Goal: Task Accomplishment & Management: Complete application form

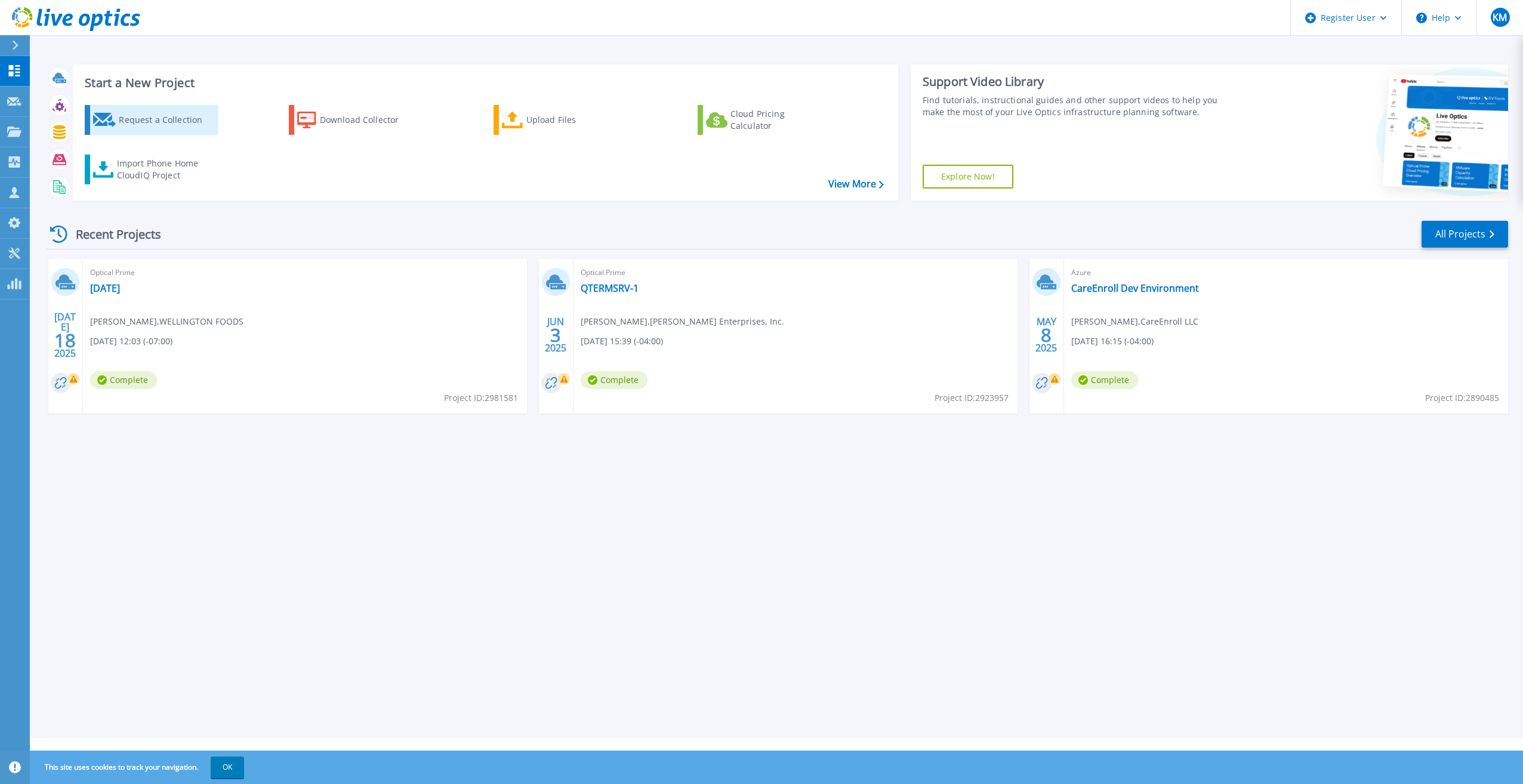
click at [151, 122] on div "Request a Collection" at bounding box center [166, 120] width 96 height 24
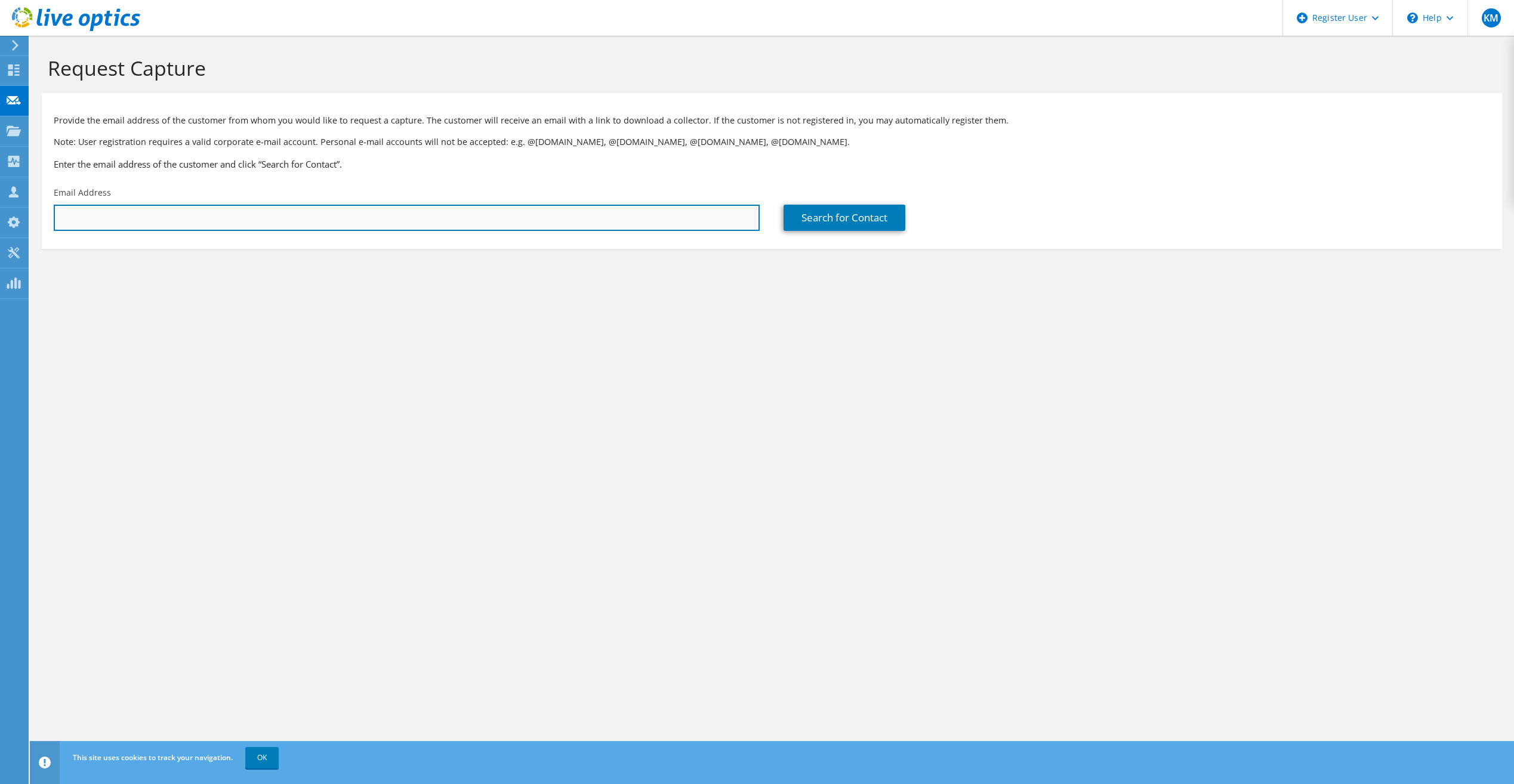
click at [317, 230] on input "text" at bounding box center [406, 217] width 706 height 26
paste input "[PERSON_NAME] <[EMAIL_ADDRESS][DOMAIN_NAME]>"
drag, startPoint x: 106, startPoint y: 214, endPoint x: 17, endPoint y: 210, distance: 89.1
click at [17, 210] on div "KM Dell User [PERSON_NAME] [EMAIL_ADDRESS][PERSON_NAME][DOMAIN_NAME] Dell My Pr…" at bounding box center [757, 392] width 1514 height 784
click at [192, 249] on section "Request Capture Provide the email address of the customer from whom you would l…" at bounding box center [772, 172] width 1484 height 273
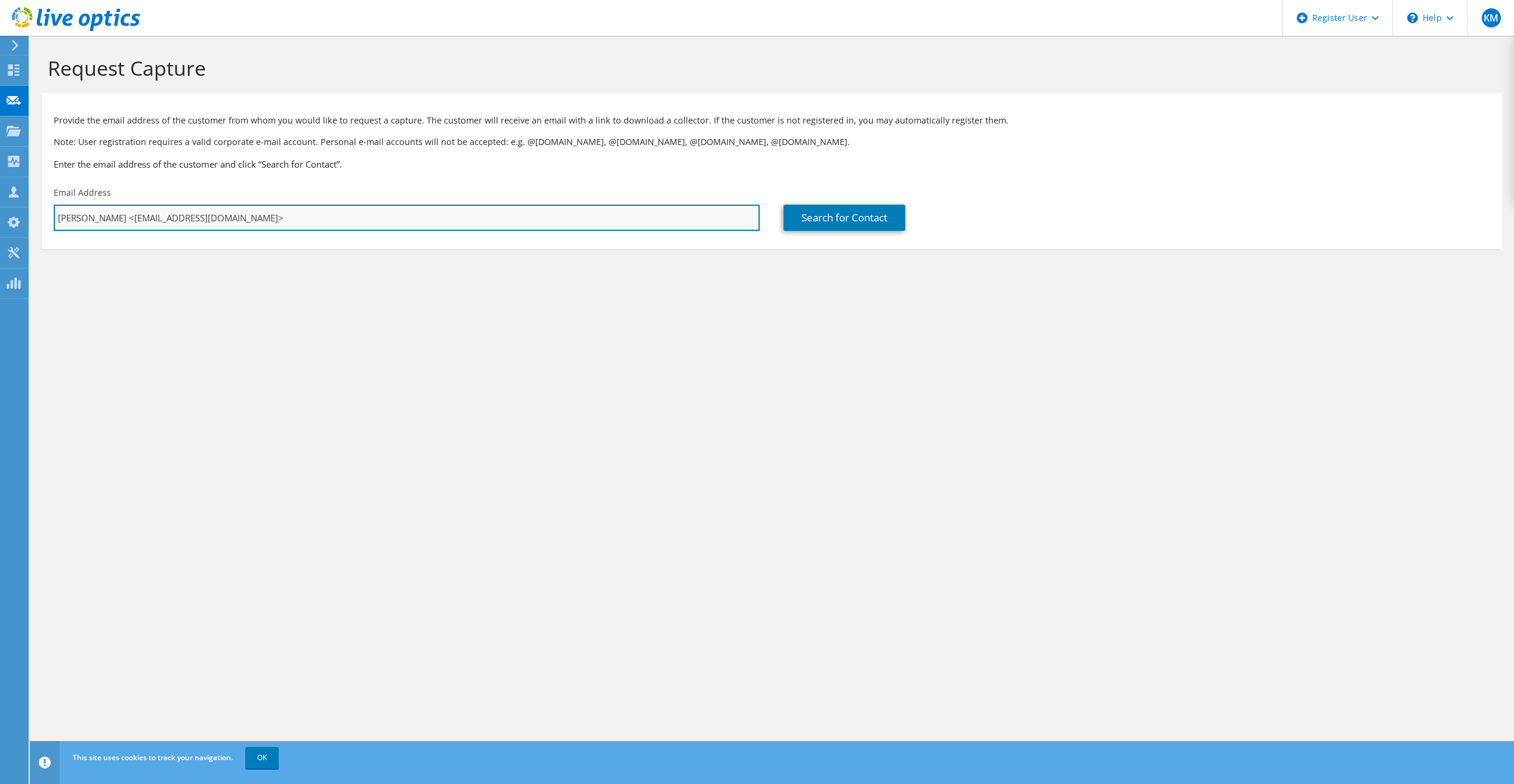
click at [253, 221] on input "[PERSON_NAME] <[EMAIL_ADDRESS][DOMAIN_NAME]>" at bounding box center [406, 217] width 706 height 26
click at [110, 217] on input "[PERSON_NAME] <[EMAIL_ADDRESS][DOMAIN_NAME]" at bounding box center [406, 217] width 706 height 26
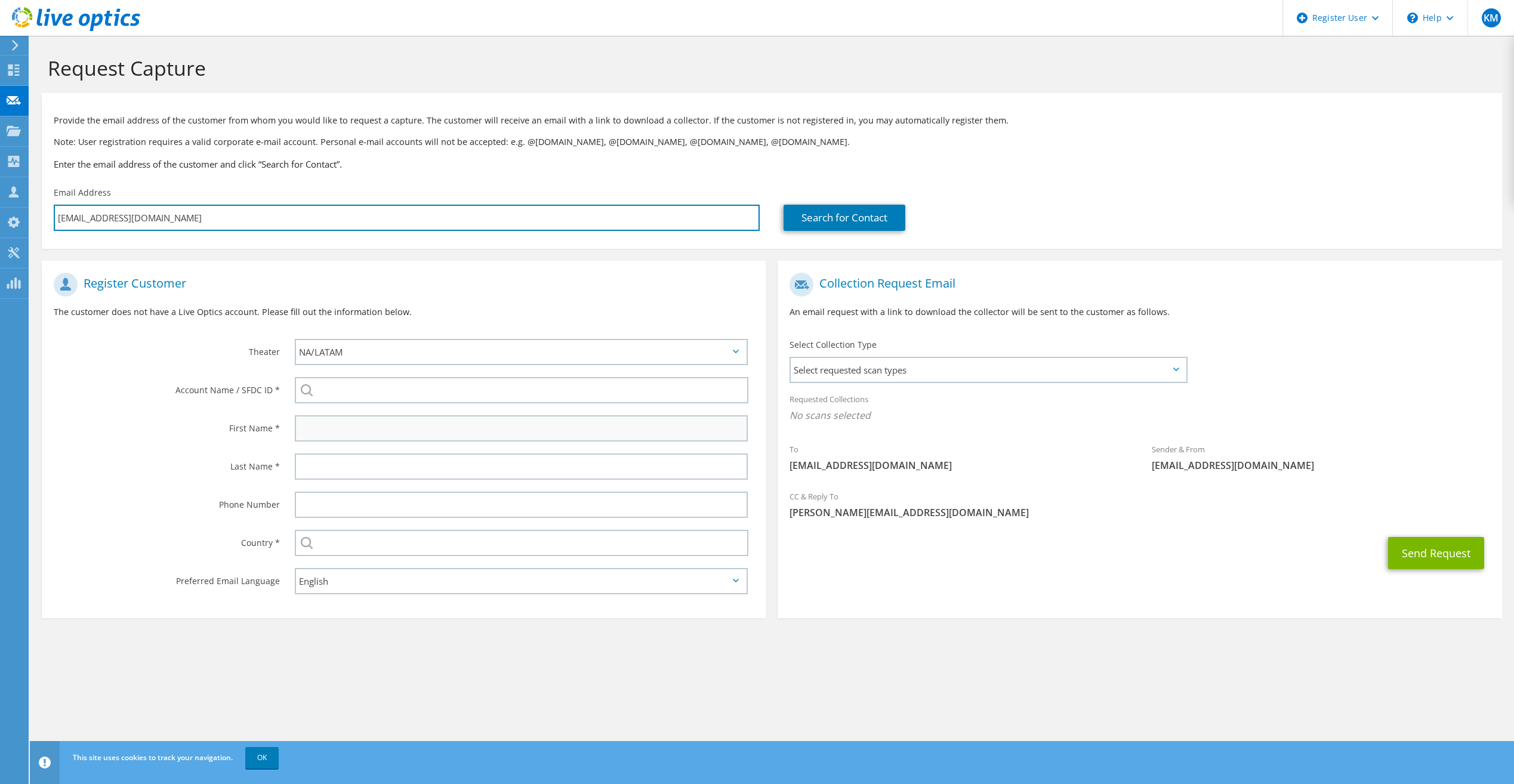
type input "[EMAIL_ADDRESS][DOMAIN_NAME]"
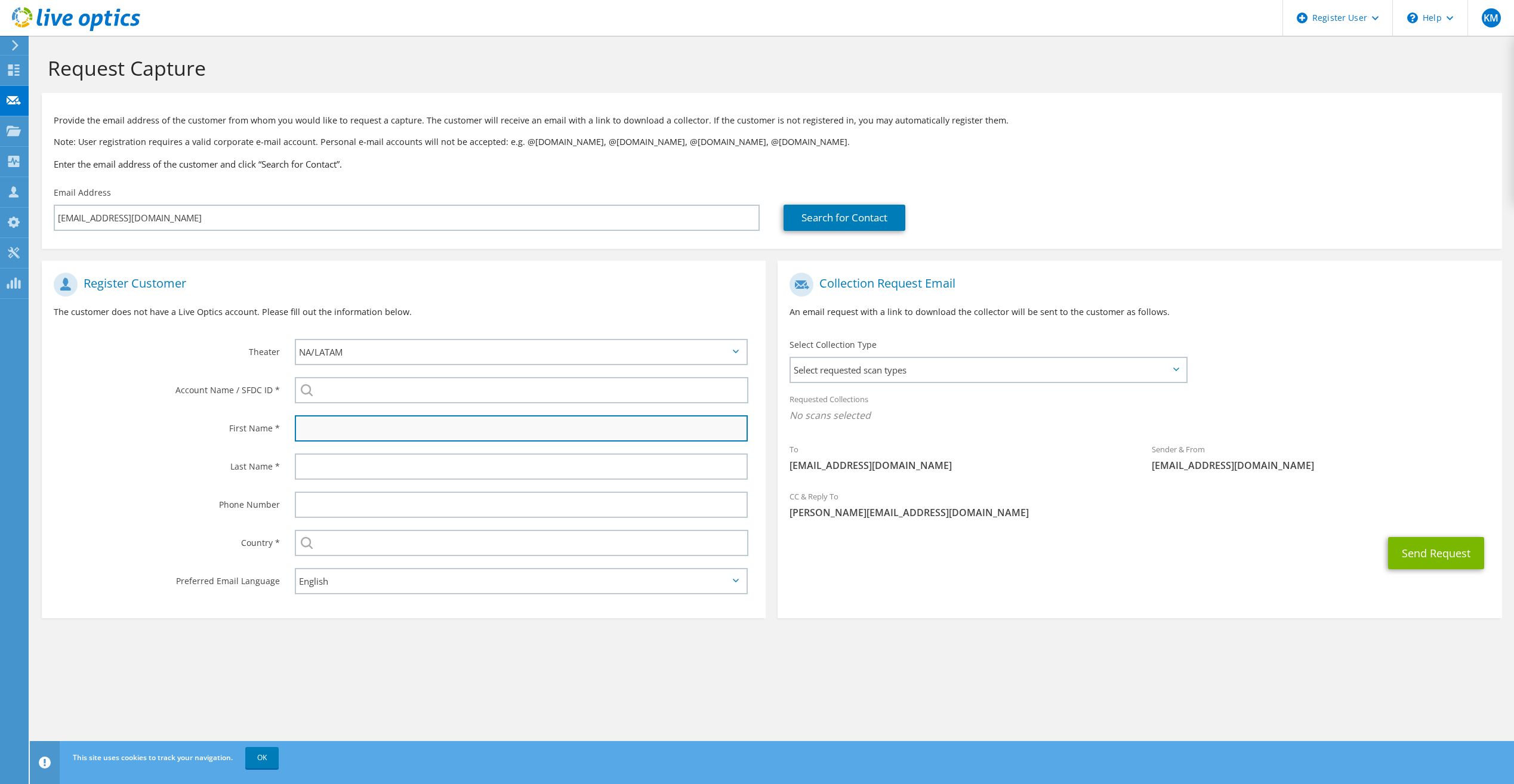
click at [350, 430] on input "text" at bounding box center [522, 428] width 453 height 26
type input "[PERSON_NAME]"
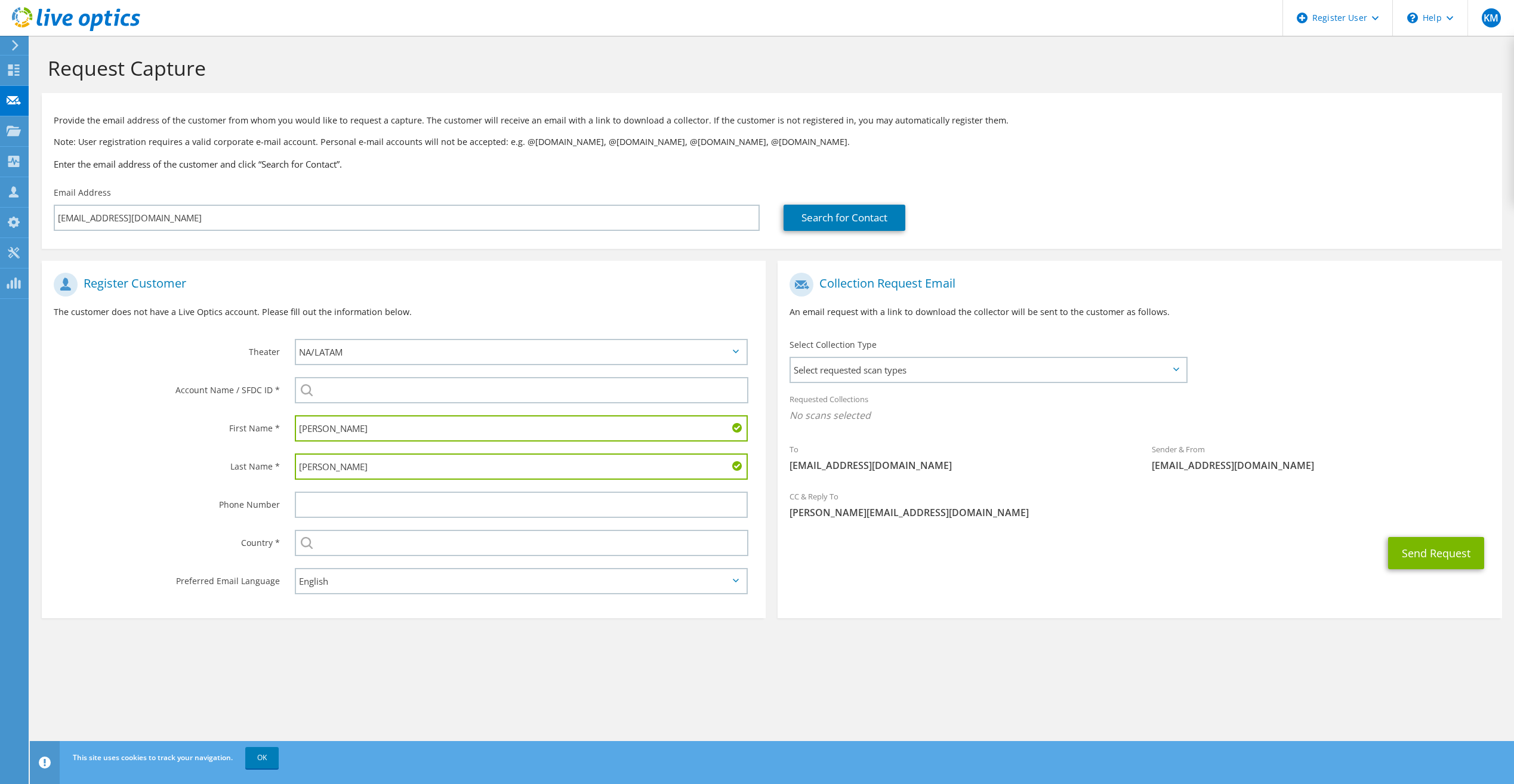
type input "[PERSON_NAME]"
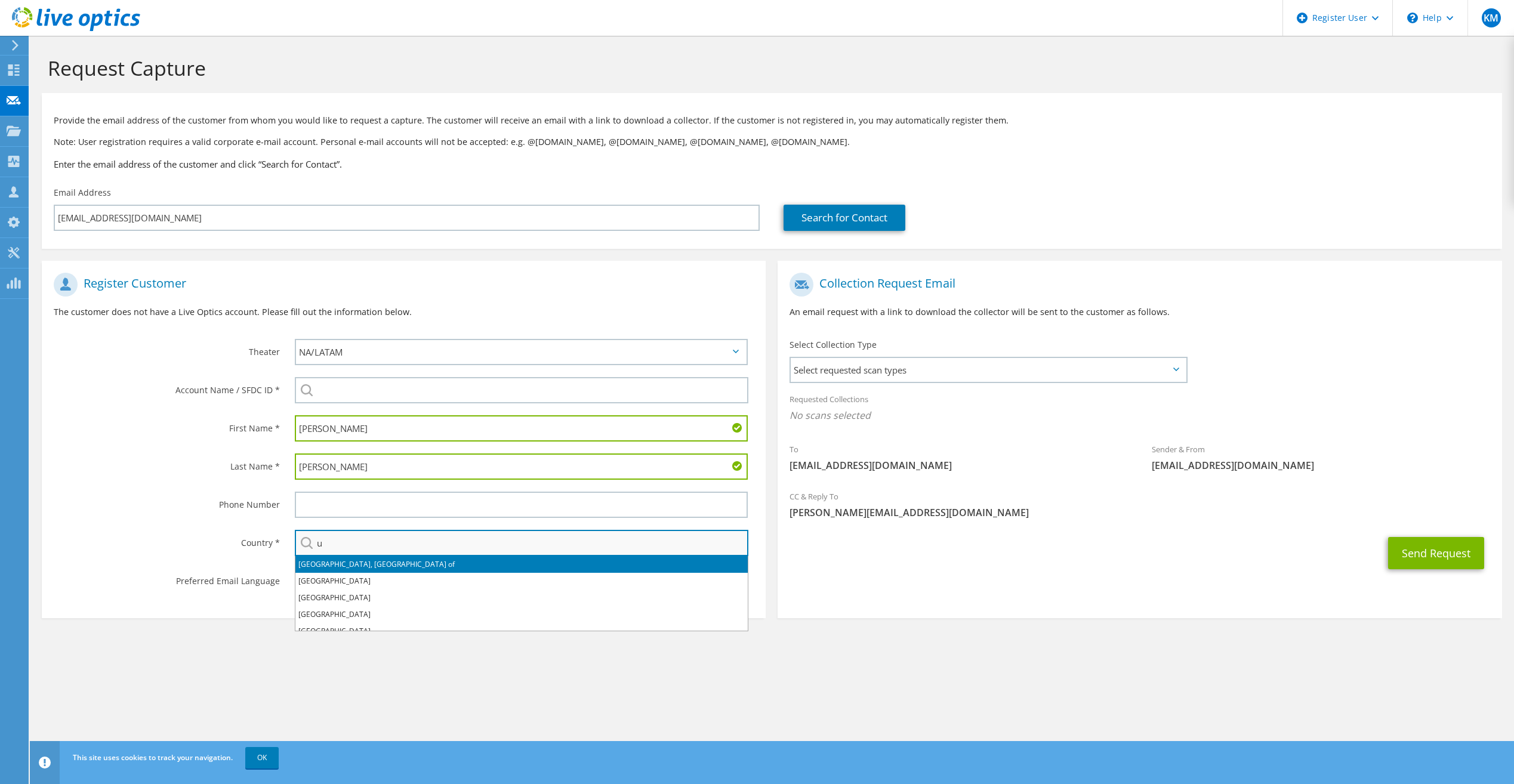
type input "[GEOGRAPHIC_DATA]"
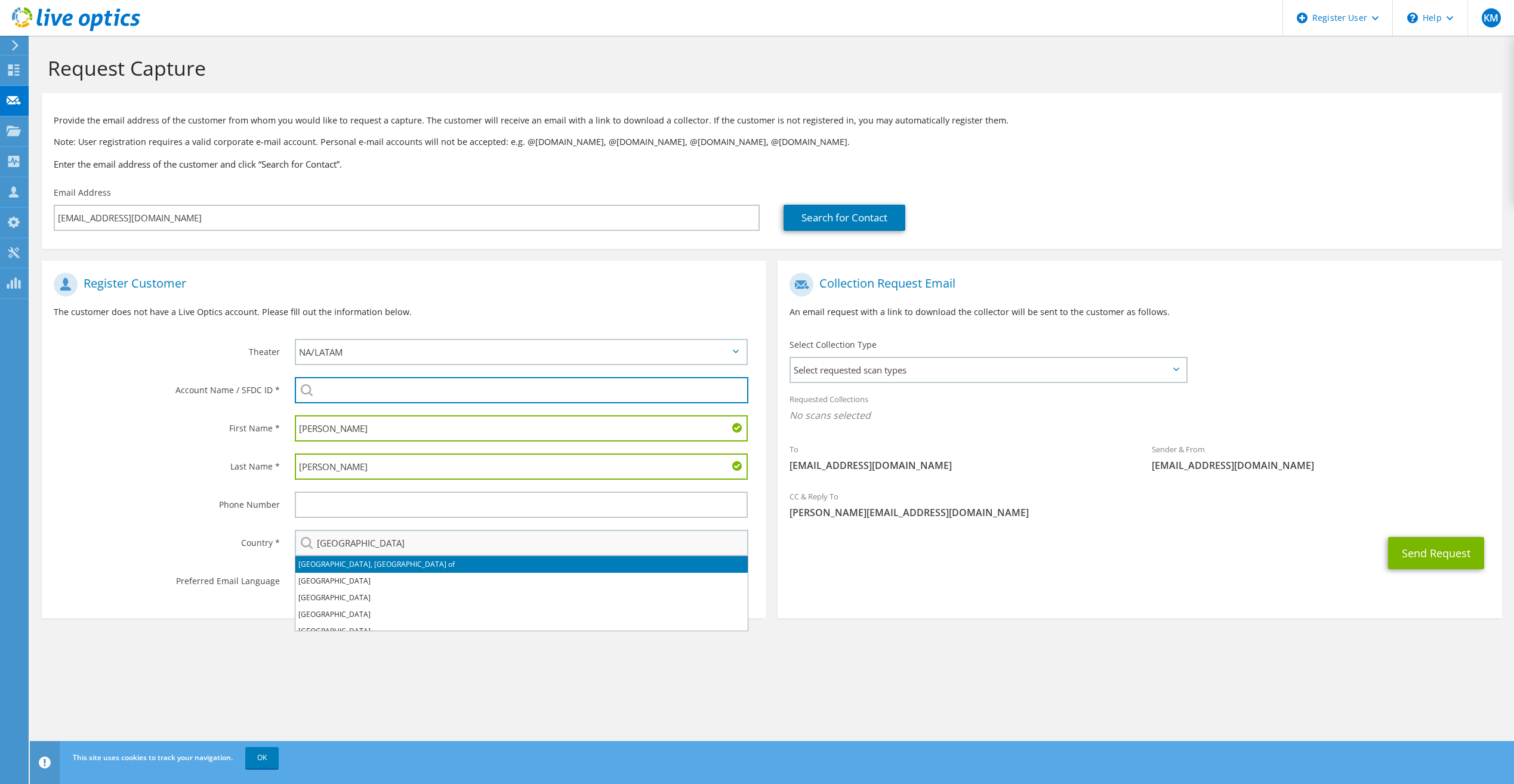
type input "[PERSON_NAME] FIXTURES INC : 2733395504"
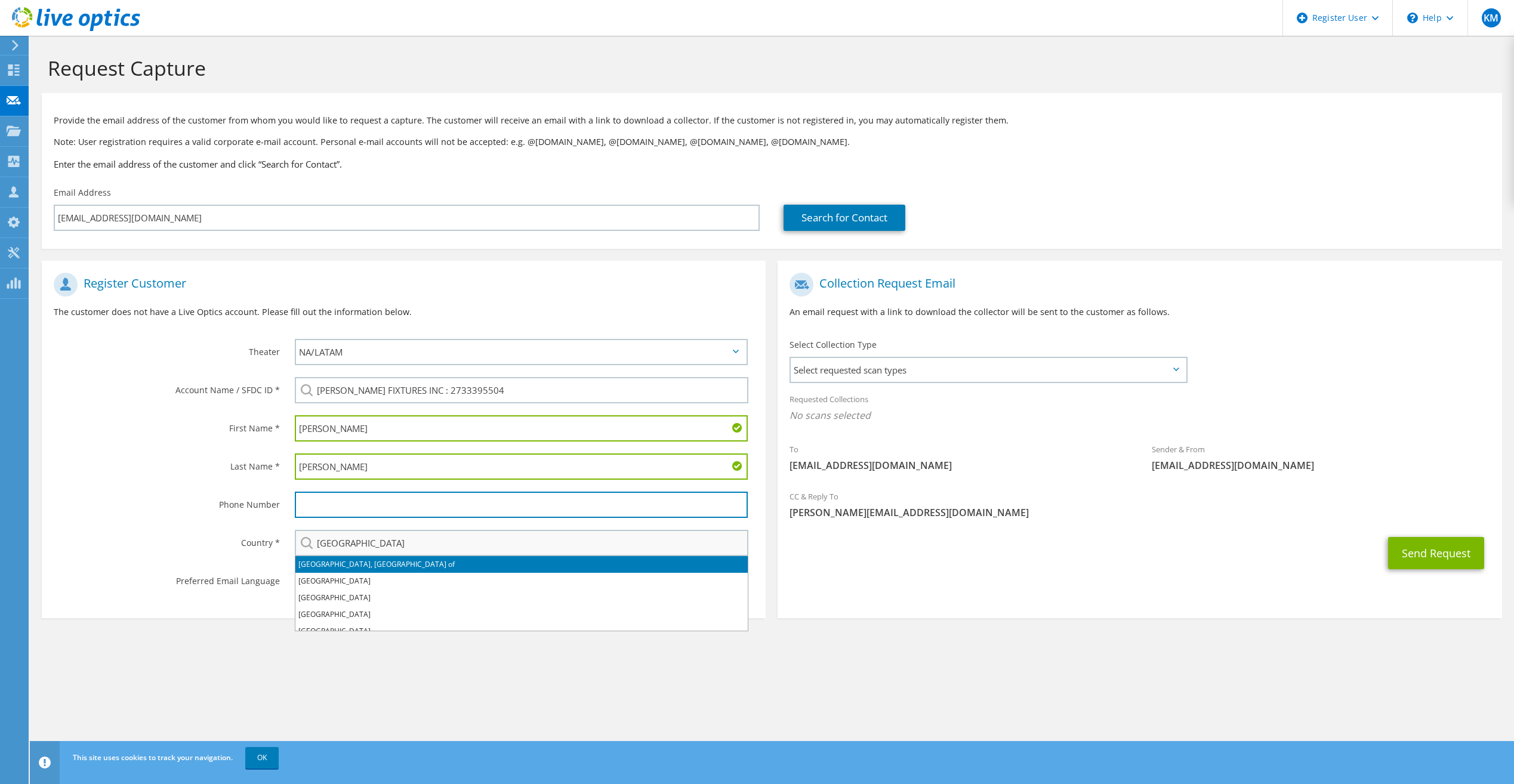
type input "[PHONE_NUMBER]"
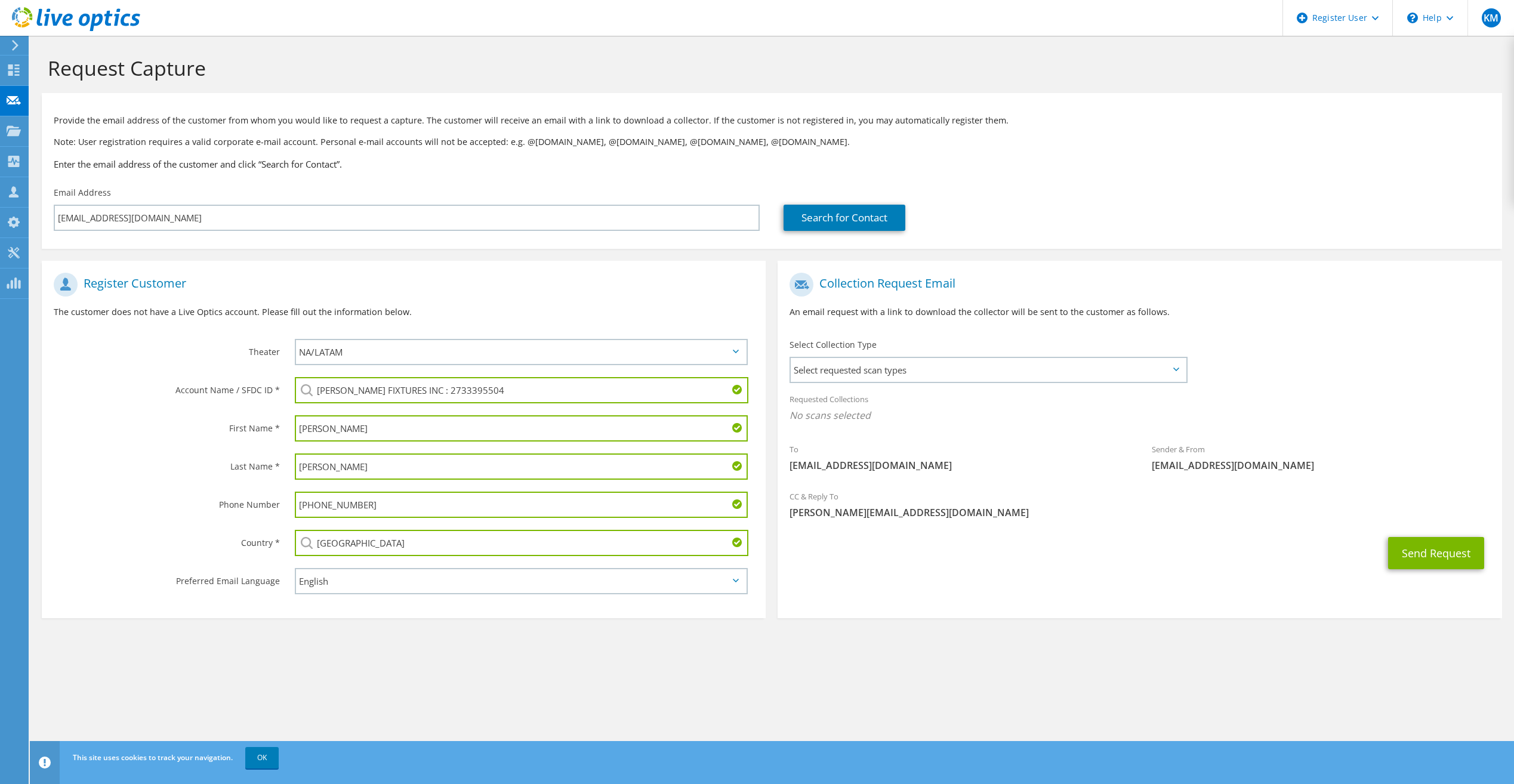
drag, startPoint x: 493, startPoint y: 390, endPoint x: 193, endPoint y: 377, distance: 300.3
click at [193, 377] on div "Account Name / SFDC ID * [PERSON_NAME] FIXTURES INC : 2733395504" at bounding box center [404, 390] width 724 height 38
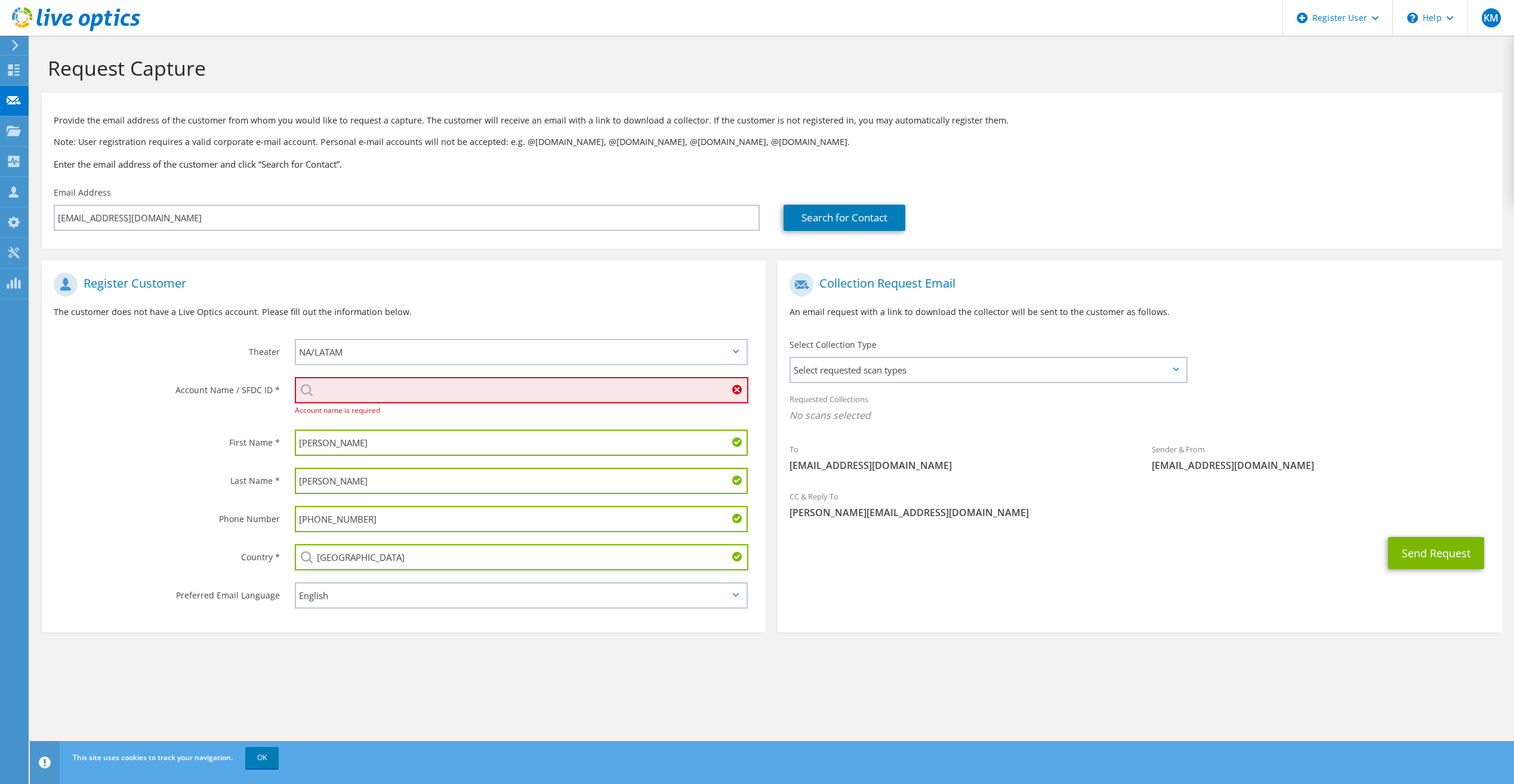
type input "L"
click at [357, 389] on input "search" at bounding box center [522, 390] width 453 height 26
paste input "Lubrication Scientifics"
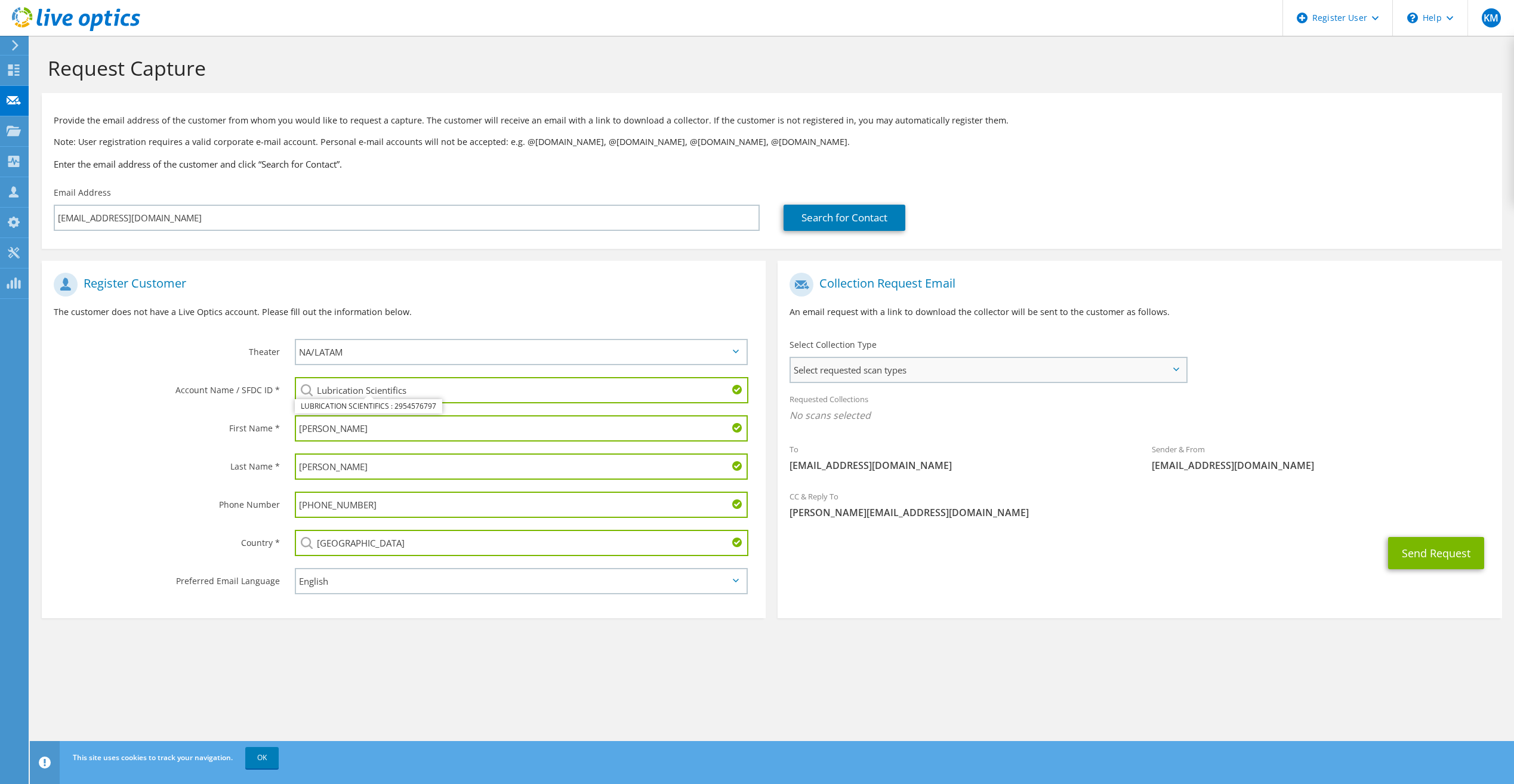
type input "Lubrication Scientifics"
click at [1098, 362] on span "Select requested scan types" at bounding box center [987, 370] width 394 height 24
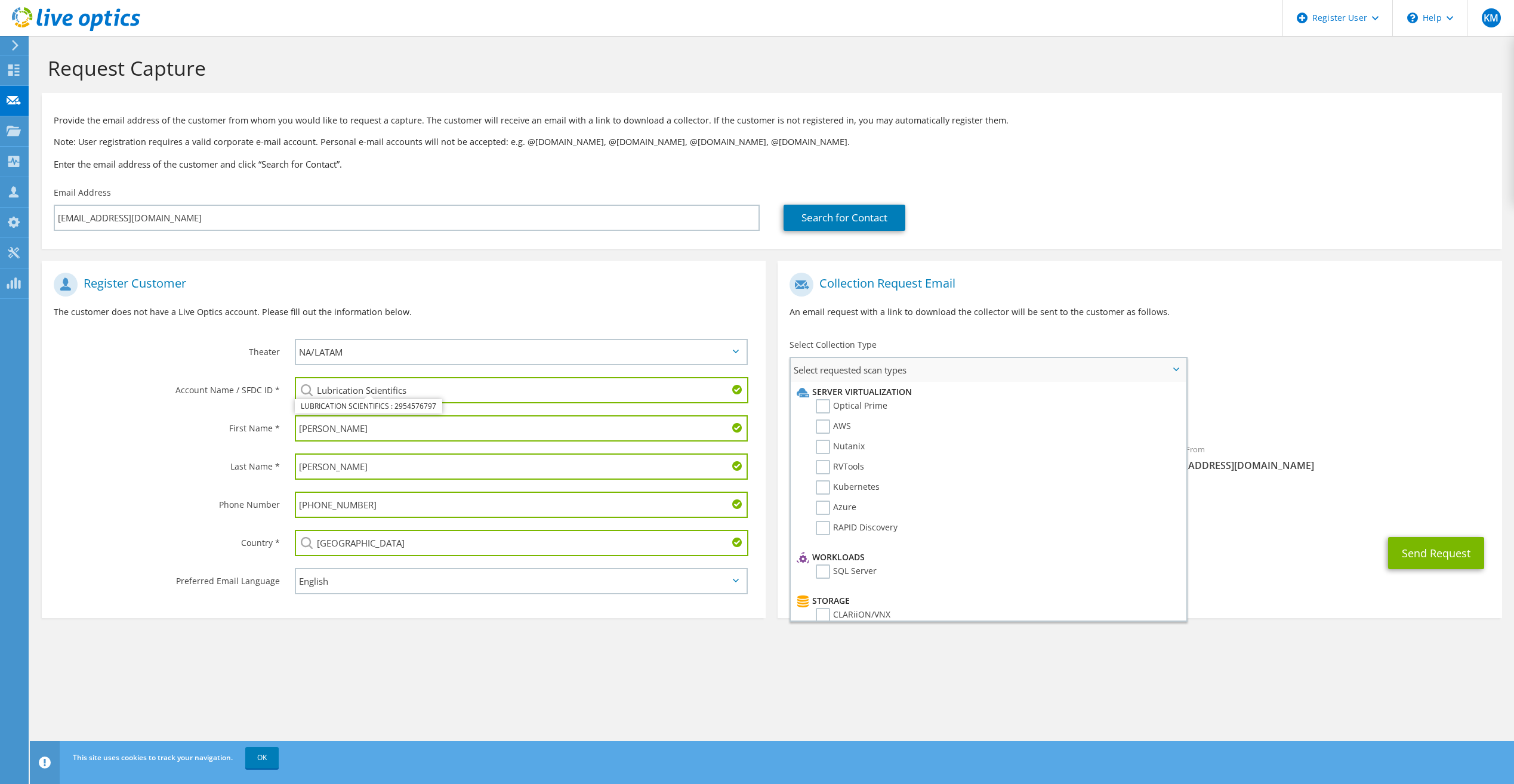
click at [900, 408] on li "Optical Prime" at bounding box center [986, 409] width 385 height 20
click at [849, 406] on label "Optical Prime" at bounding box center [851, 406] width 72 height 15
click at [0, 0] on input "Optical Prime" at bounding box center [0, 0] width 0 height 0
click at [1221, 687] on div "Request Capture Provide the email address of the customer from whom you would l…" at bounding box center [772, 410] width 1484 height 748
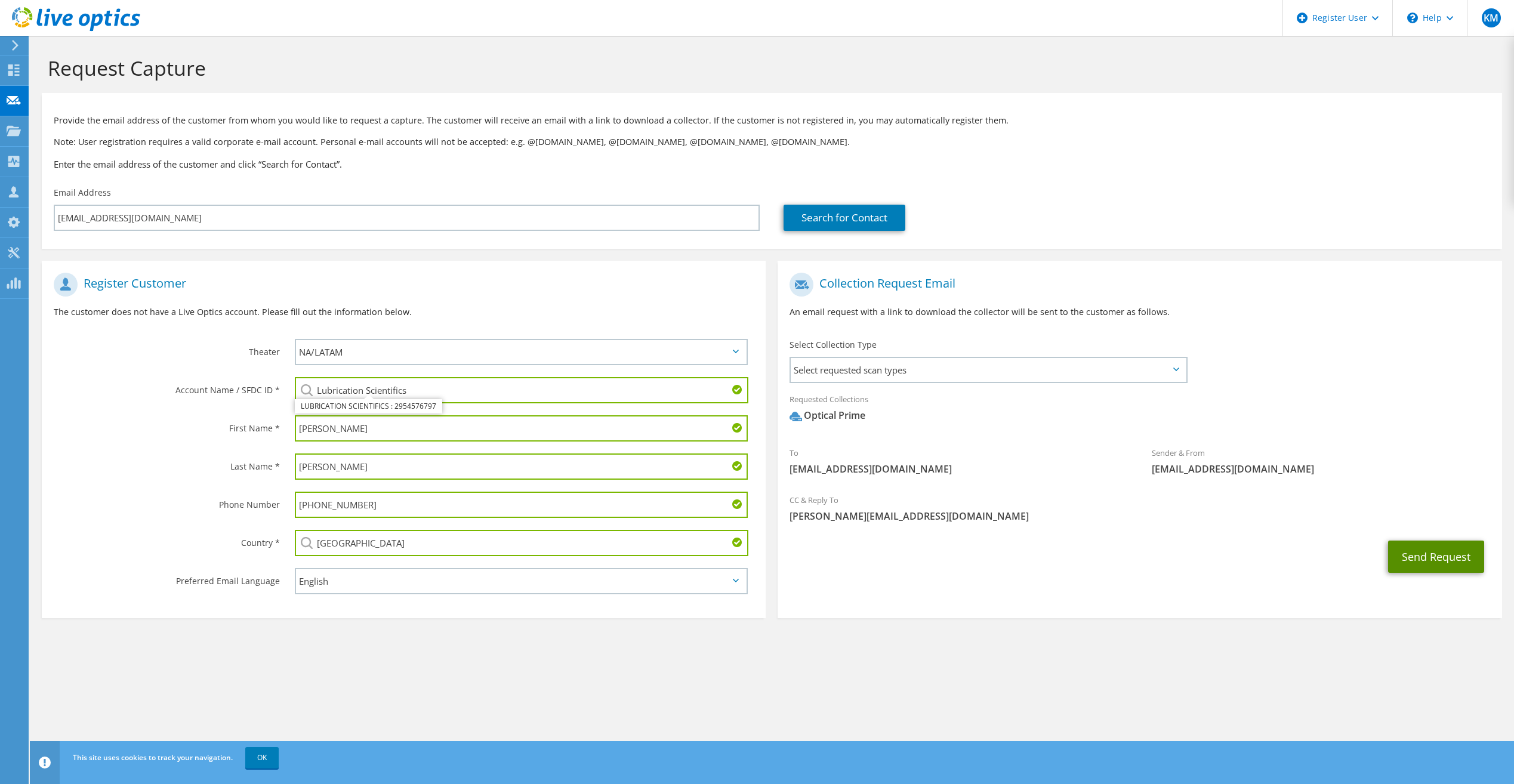
click at [1407, 557] on button "Send Request" at bounding box center [1436, 556] width 96 height 32
